Goal: Information Seeking & Learning: Learn about a topic

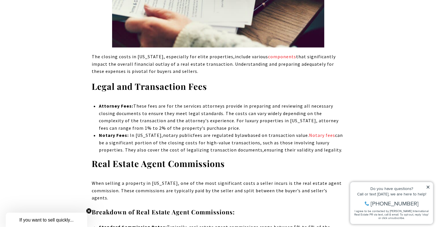
scroll to position [888, 0]
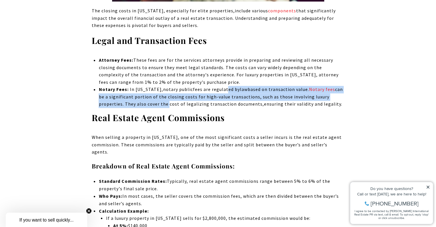
drag, startPoint x: 224, startPoint y: 90, endPoint x: 166, endPoint y: 101, distance: 58.7
click at [166, 101] on span "In [US_STATE], notary public fees are regulated by law based on transaction val…" at bounding box center [221, 96] width 244 height 20
click at [166, 101] on span "based on transaction value. Notary fees can be a significant portion of the clo…" at bounding box center [221, 96] width 244 height 20
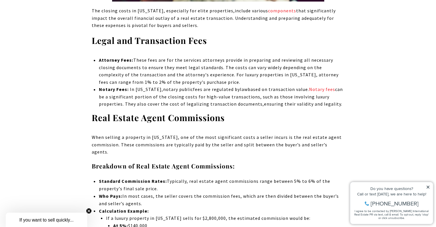
click at [186, 103] on span "based on transaction value. Notary fees can be a significant portion of the clo…" at bounding box center [221, 96] width 244 height 20
click at [223, 105] on span "based on transaction value. Notary fees can be a significant portion of the clo…" at bounding box center [221, 96] width 244 height 20
click at [253, 97] on span "based on transaction value. Notary fees can be a significant portion of the clo…" at bounding box center [221, 96] width 244 height 20
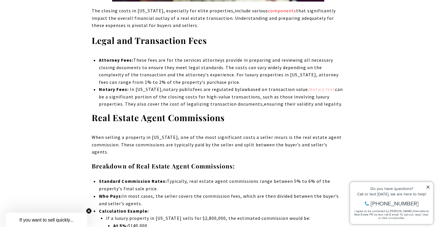
click at [322, 90] on link "Notary fees" at bounding box center [322, 89] width 26 height 6
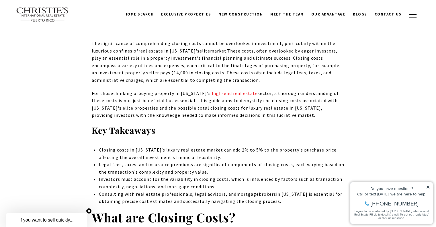
scroll to position [201, 0]
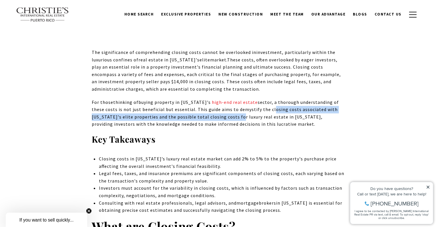
drag, startPoint x: 269, startPoint y: 109, endPoint x: 236, endPoint y: 118, distance: 34.8
click at [236, 118] on span "For those thinking of buying property in Puerto Rico 's high-end real estate se…" at bounding box center [215, 113] width 247 height 28
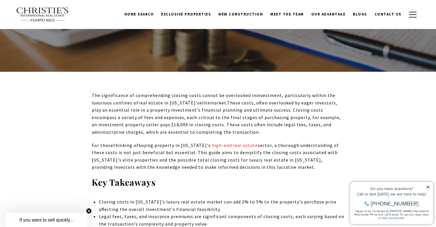
scroll to position [143, 0]
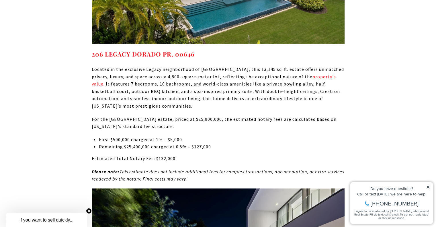
scroll to position [3352, 0]
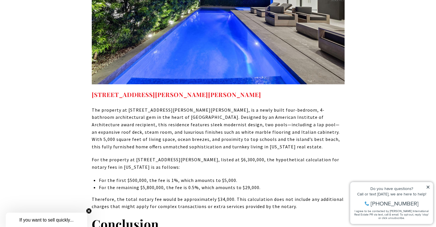
scroll to position [3610, 0]
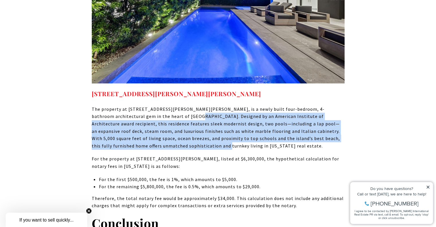
drag, startPoint x: 153, startPoint y: 70, endPoint x: 136, endPoint y: 98, distance: 33.2
click at [136, 105] on p "The property at [STREET_ADDRESS][PERSON_NAME][PERSON_NAME], is a newly built fo…" at bounding box center [218, 127] width 253 height 44
drag, startPoint x: 156, startPoint y: 72, endPoint x: 144, endPoint y: 110, distance: 39.5
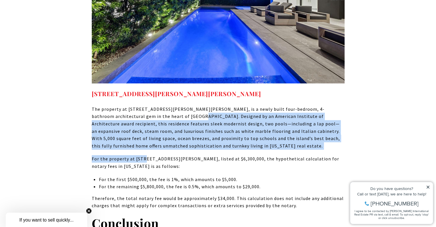
click at [144, 155] on p "For the property at [STREET_ADDRESS][PERSON_NAME], listed at $6,300,000, the hy…" at bounding box center [218, 162] width 253 height 15
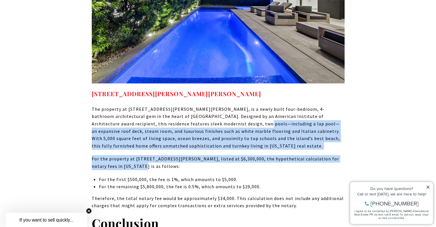
drag, startPoint x: 191, startPoint y: 79, endPoint x: 154, endPoint y: 124, distance: 59.4
click at [154, 155] on p "For the property at [STREET_ADDRESS][PERSON_NAME], listed at $6,300,000, the hy…" at bounding box center [218, 162] width 253 height 15
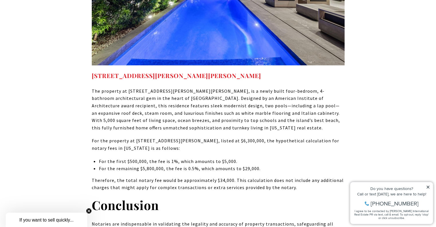
scroll to position [3668, 0]
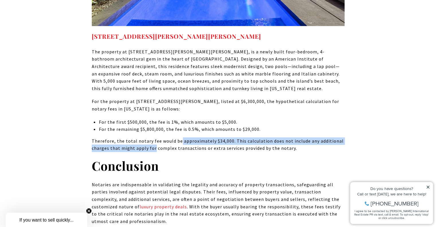
drag, startPoint x: 172, startPoint y: 98, endPoint x: 153, endPoint y: 103, distance: 20.1
click at [153, 137] on p "Therefore, the total notary fee would be approximately $34,000. This calculatio…" at bounding box center [218, 144] width 253 height 15
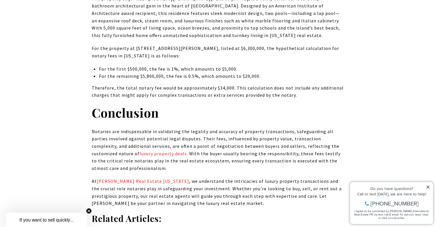
scroll to position [3725, 0]
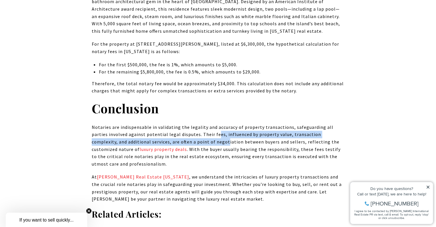
drag, startPoint x: 199, startPoint y: 87, endPoint x: 190, endPoint y: 102, distance: 18.0
click at [190, 123] on p "Notaries are indispensable in validating the legality and accuracy of property …" at bounding box center [218, 145] width 253 height 44
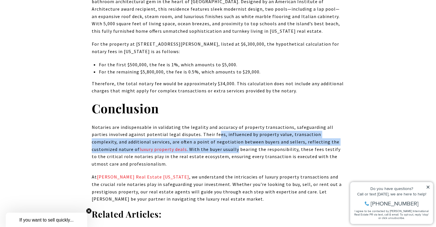
click at [190, 146] on span ". With the buyer usually bearing the responsibility, these fees testify to the …" at bounding box center [216, 156] width 249 height 20
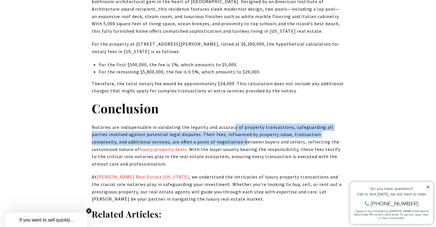
drag, startPoint x: 231, startPoint y: 84, endPoint x: 206, endPoint y: 99, distance: 29.1
click at [206, 124] on span "Notaries are indispensable in validating the legality and accuracy of property …" at bounding box center [216, 138] width 248 height 28
click at [202, 123] on p "Notaries are indispensable in validating the legality and accuracy of property …" at bounding box center [218, 145] width 253 height 44
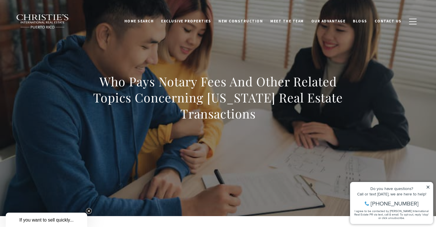
scroll to position [0, 0]
